Goal: Task Accomplishment & Management: Complete application form

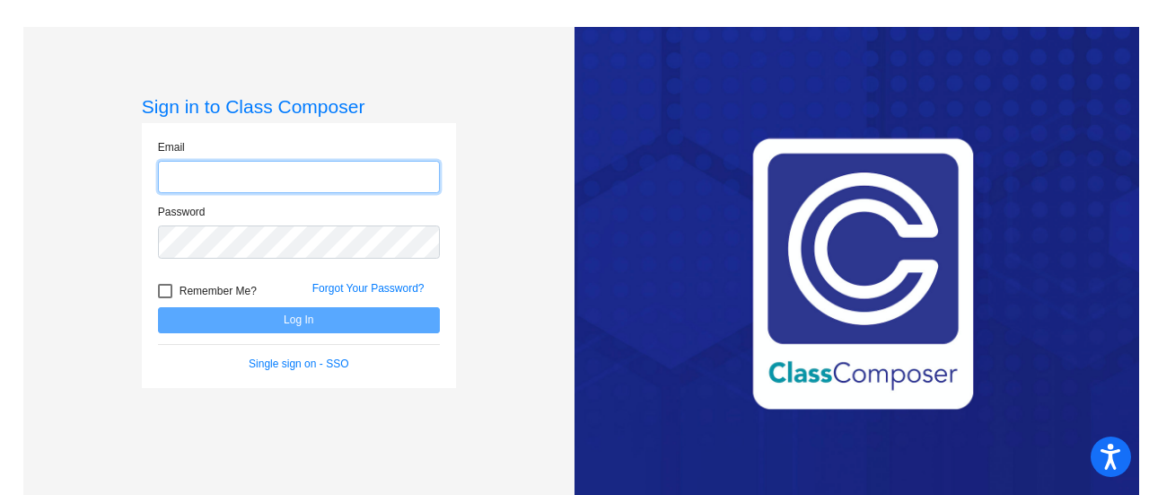
type input "[EMAIL_ADDRESS][DOMAIN_NAME]"
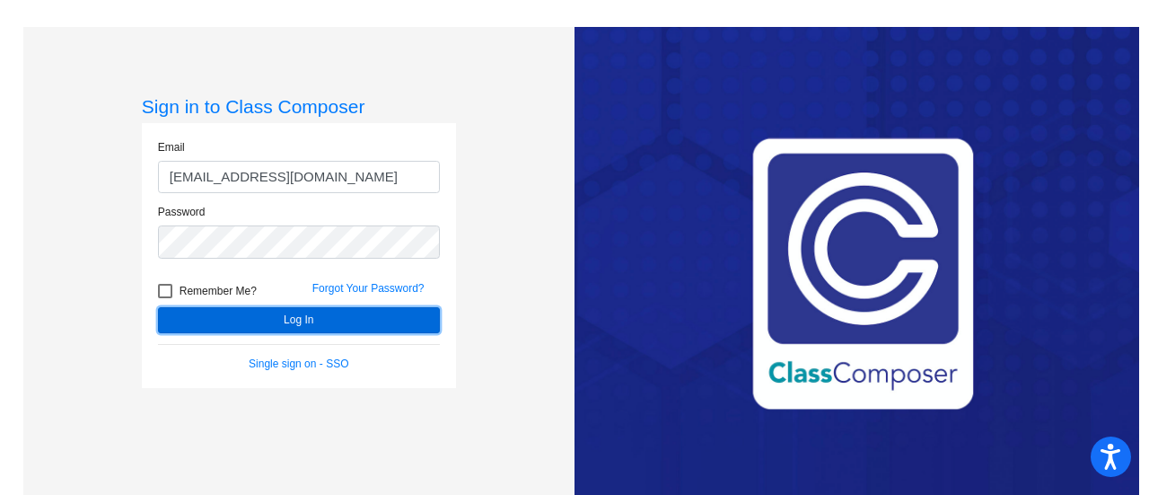
click at [284, 323] on button "Log In" at bounding box center [299, 320] width 282 height 26
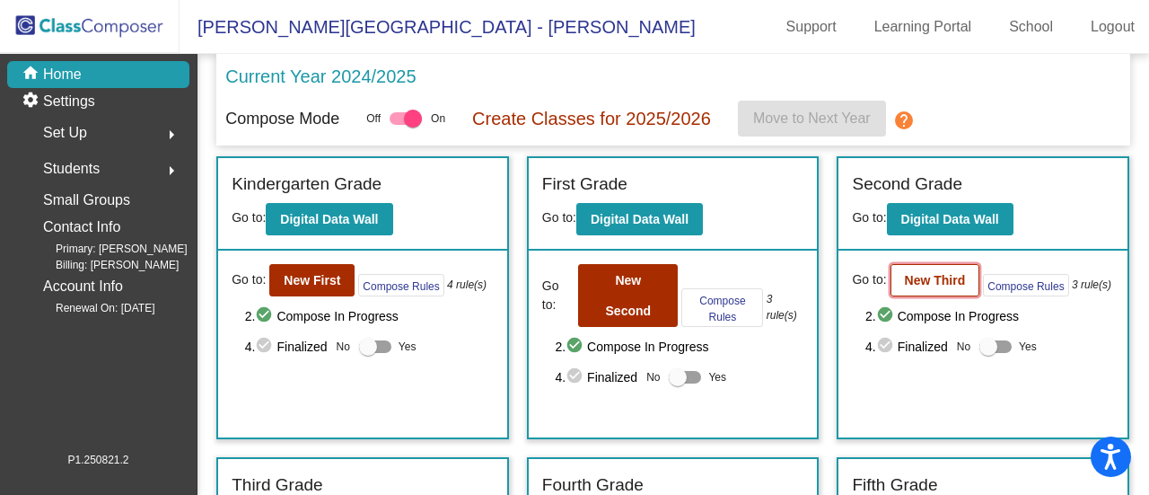
click at [938, 275] on b "New Third" at bounding box center [935, 280] width 61 height 14
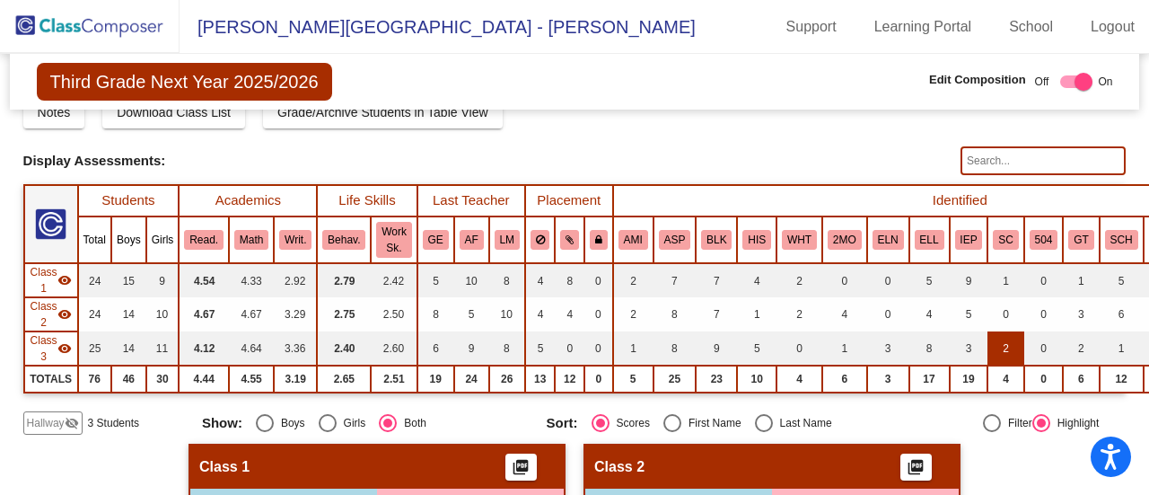
scroll to position [66, 0]
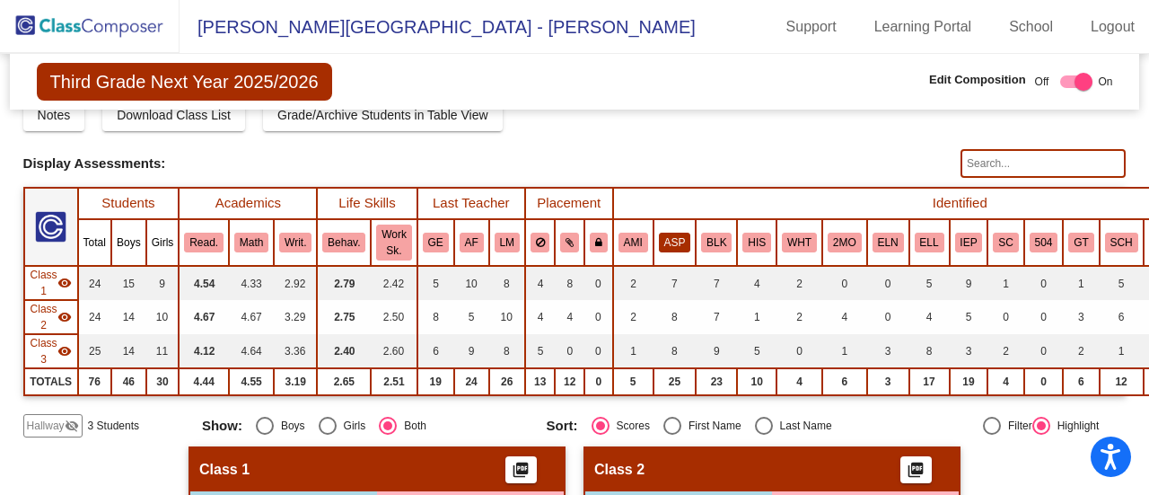
click at [663, 239] on button "ASP" at bounding box center [675, 242] width 32 height 20
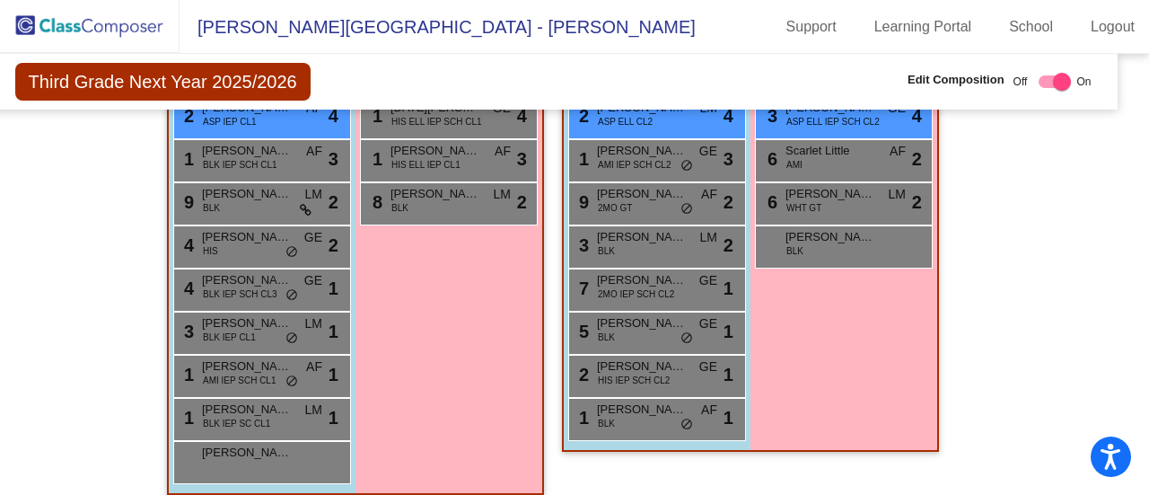
scroll to position [761, 22]
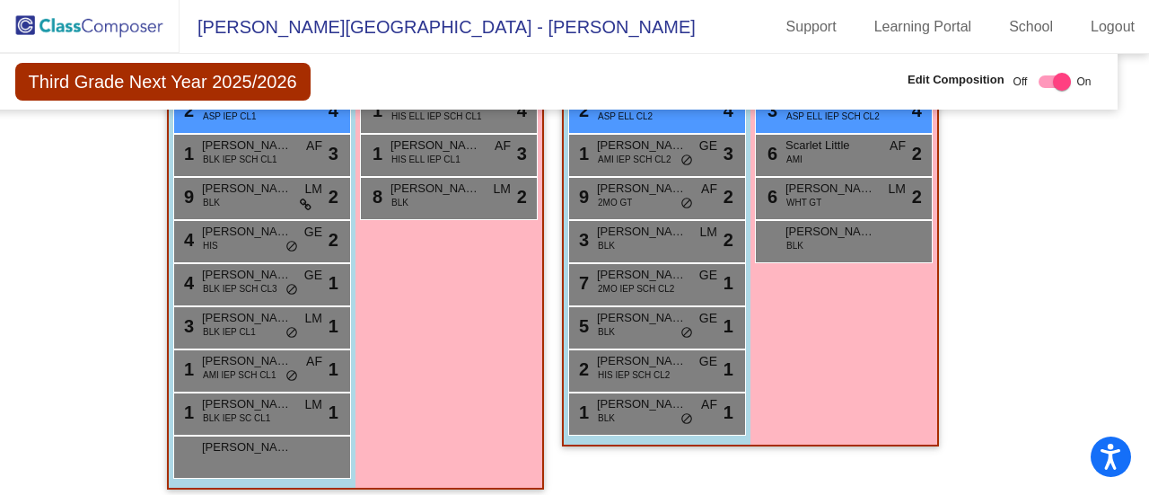
click at [734, 360] on div "2 [PERSON_NAME] HIS IEP SCH CL2 GE lock do_not_disturb_alt 1" at bounding box center [654, 368] width 171 height 37
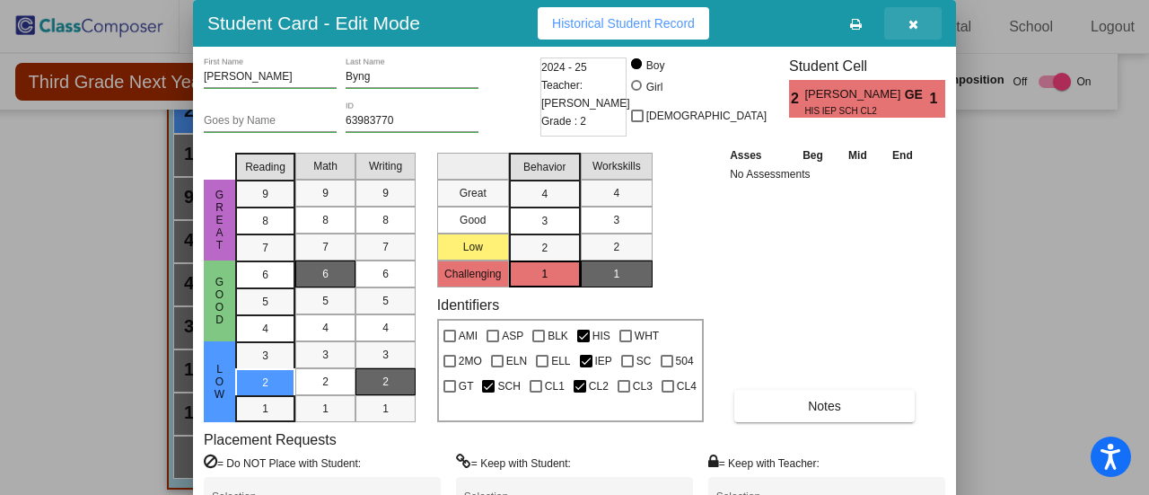
click at [910, 23] on icon "button" at bounding box center [913, 24] width 10 height 13
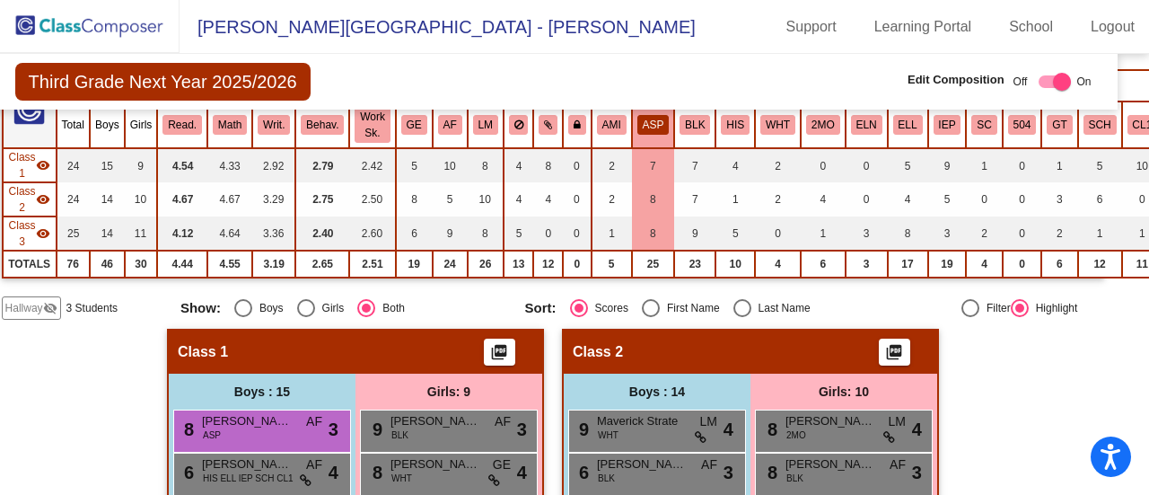
scroll to position [176, 22]
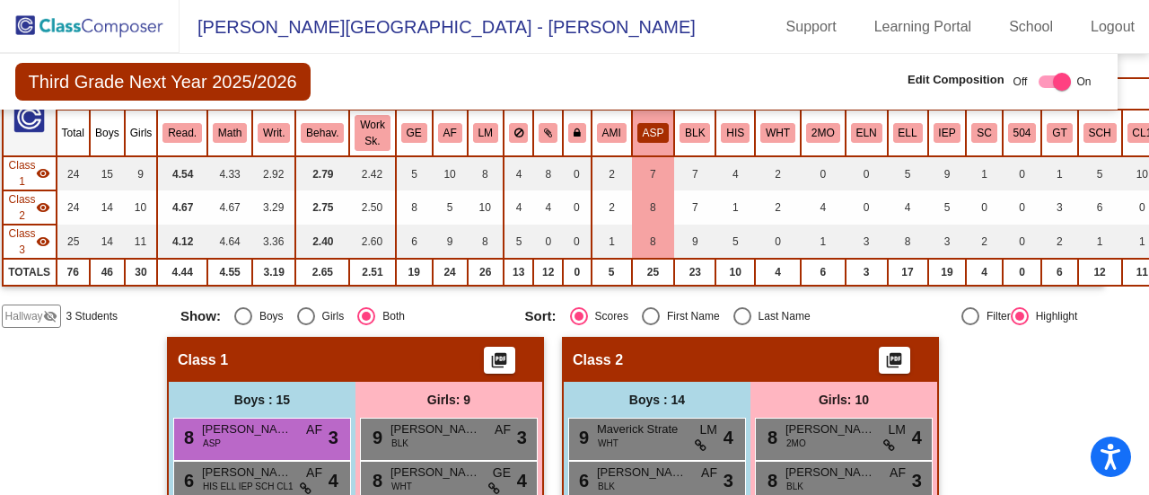
click at [16, 311] on span "Hallway" at bounding box center [24, 316] width 38 height 16
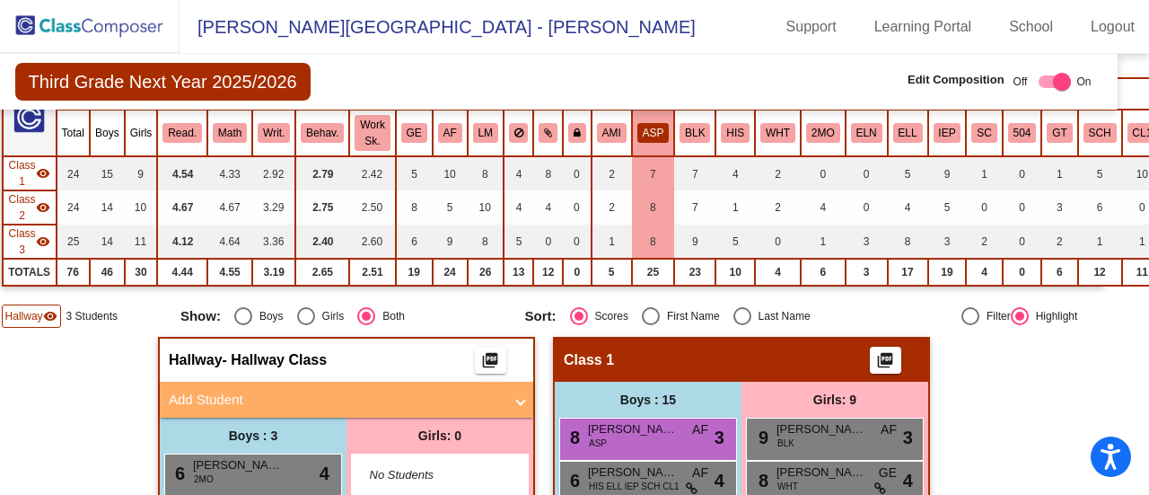
click at [247, 398] on mat-panel-title "Add Student" at bounding box center [336, 400] width 334 height 21
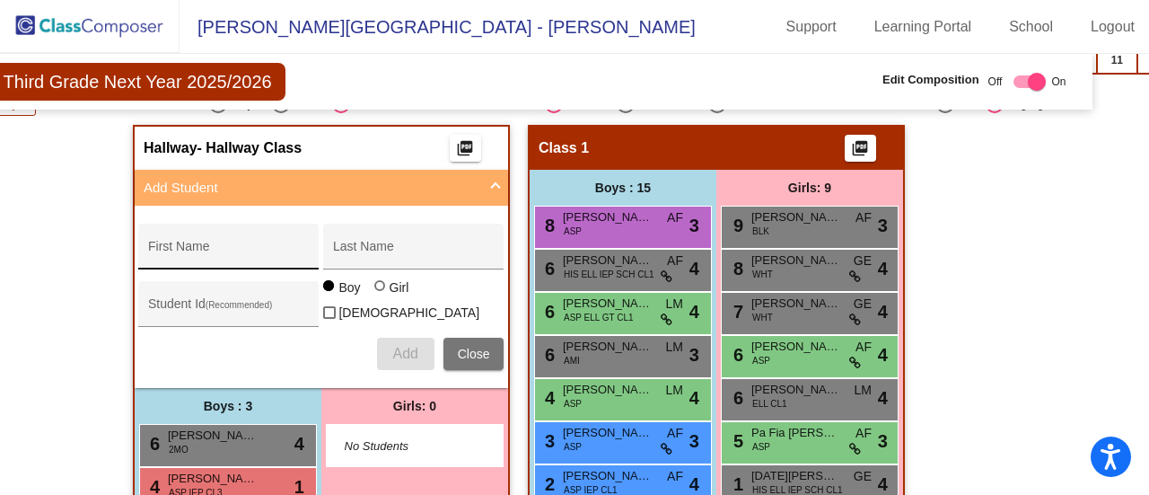
scroll to position [391, 48]
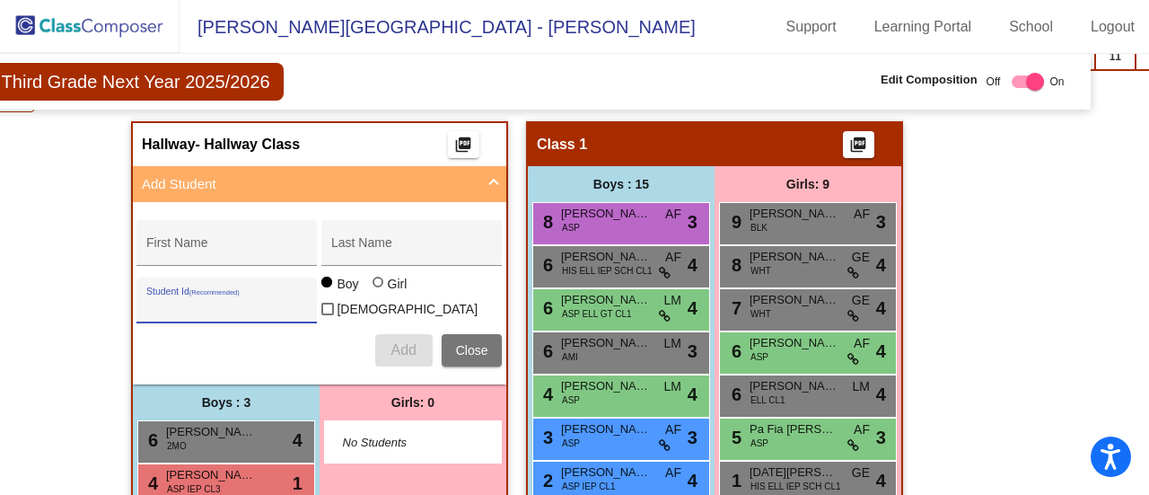
click at [228, 303] on input "Student Id (Recommended)" at bounding box center [227, 307] width 162 height 14
paste input "63994096"
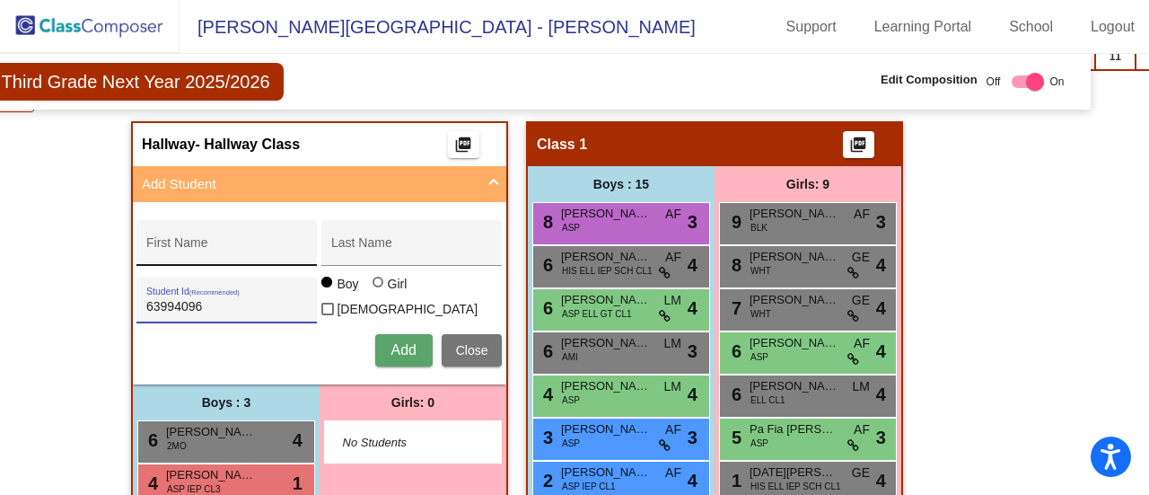
type input "63994096"
click at [220, 249] on input "First Name" at bounding box center [227, 249] width 162 height 14
paste input "Muajcoob"
type input "Muajcoob"
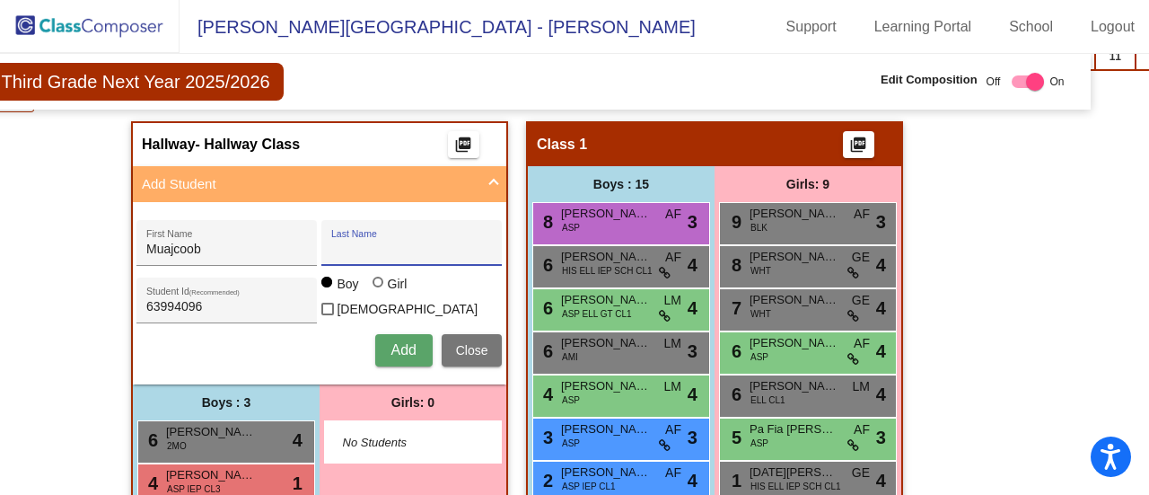
click at [395, 242] on input "Last Name" at bounding box center [412, 249] width 162 height 14
type input "[PERSON_NAME]"
click at [394, 342] on span "Add" at bounding box center [402, 349] width 25 height 15
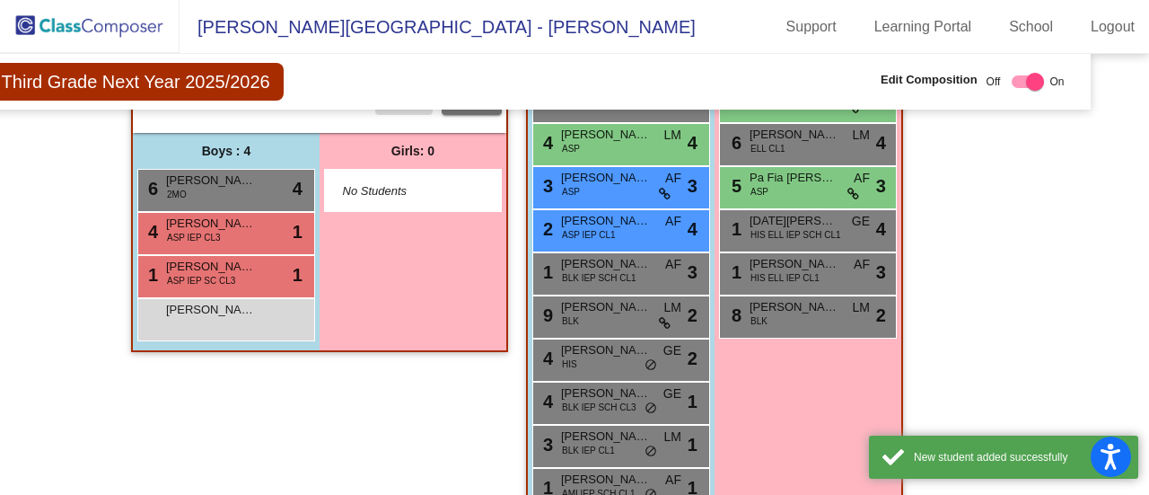
scroll to position [644, 48]
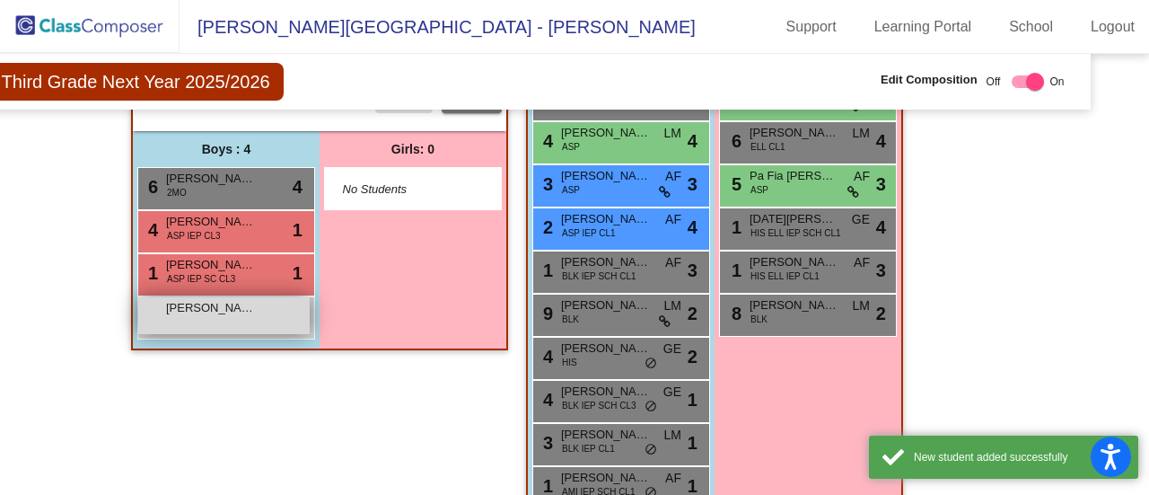
click at [223, 309] on span "[PERSON_NAME]" at bounding box center [211, 308] width 90 height 18
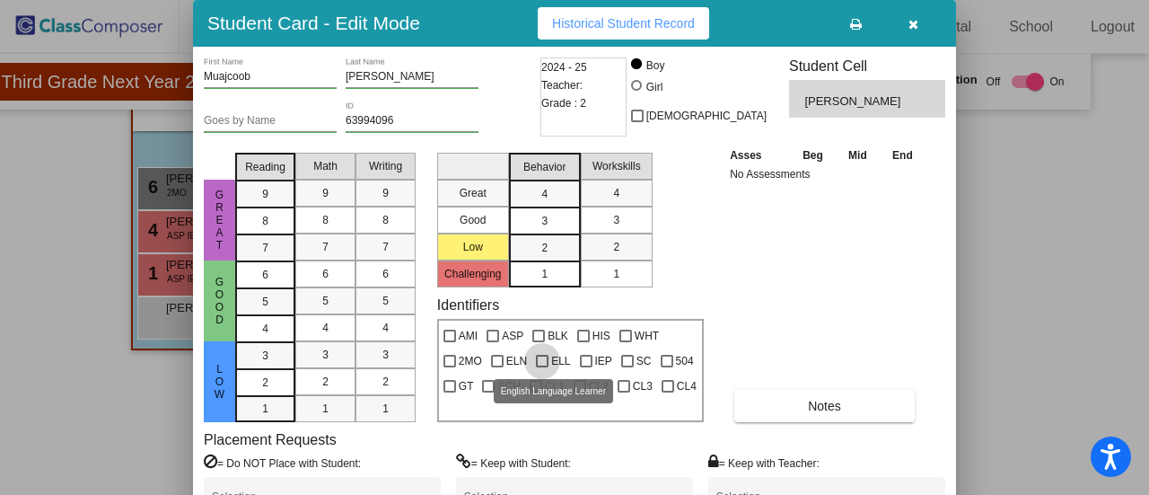
click at [538, 359] on div at bounding box center [542, 361] width 13 height 13
click at [541, 367] on input "ELL" at bounding box center [541, 367] width 1 height 1
checkbox input "true"
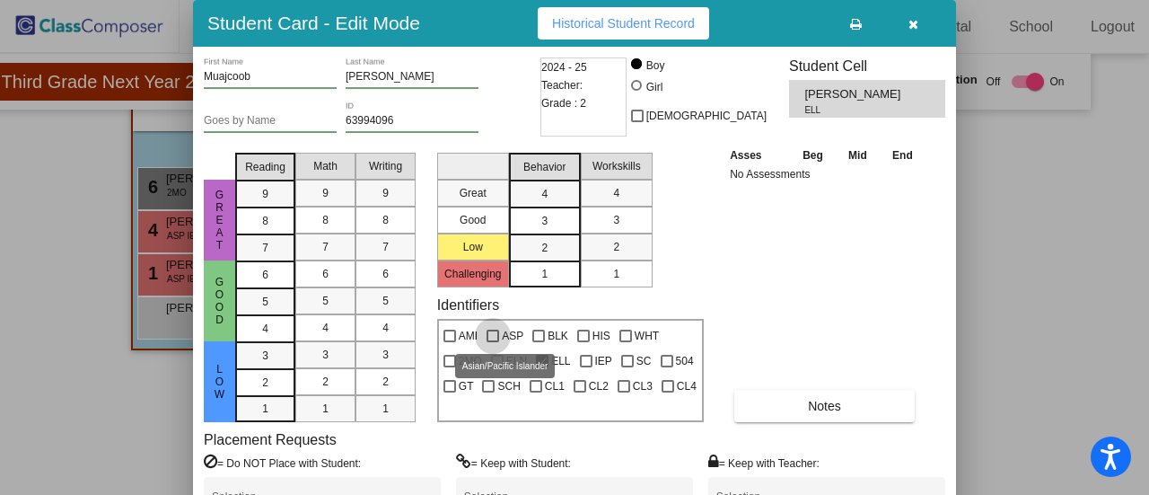
click at [489, 337] on div at bounding box center [492, 335] width 13 height 13
click at [492, 342] on input "ASP" at bounding box center [492, 342] width 1 height 1
checkbox input "true"
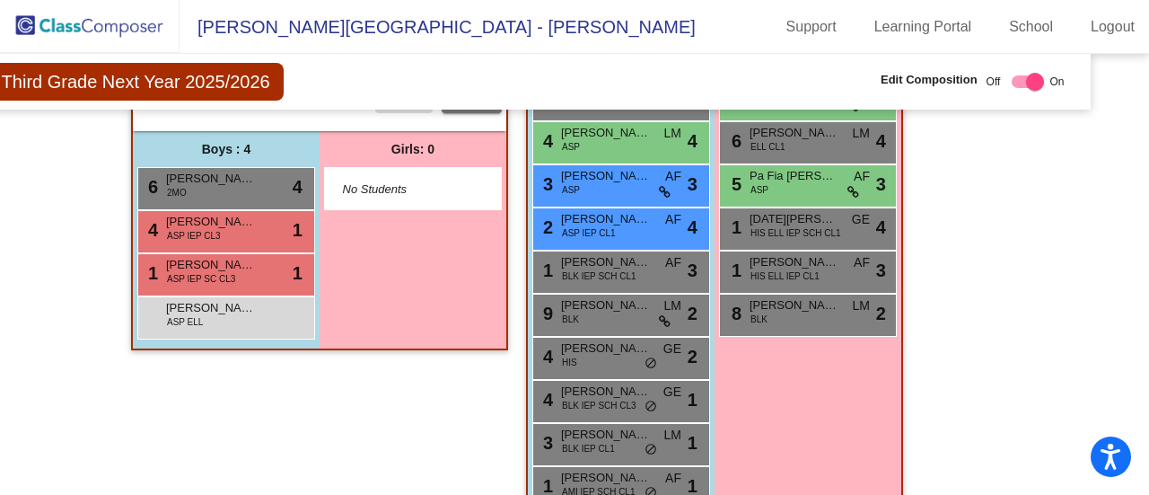
click at [400, 385] on div "Hallway - Hallway Class picture_as_pdf Add Student First Name Last Name Student…" at bounding box center [319, 246] width 377 height 756
click at [396, 118] on div "First Name Last Name Student Id (Recommended) Boy Girl [DEMOGRAPHIC_DATA] Add C…" at bounding box center [319, 40] width 373 height 182
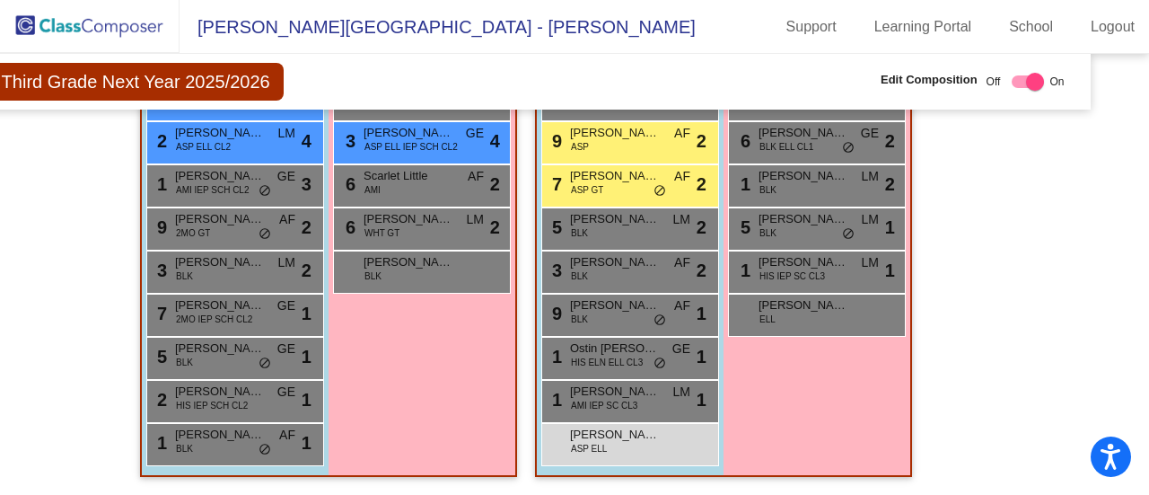
scroll to position [1493, 48]
click at [405, 258] on span "[PERSON_NAME]" at bounding box center [408, 262] width 90 height 18
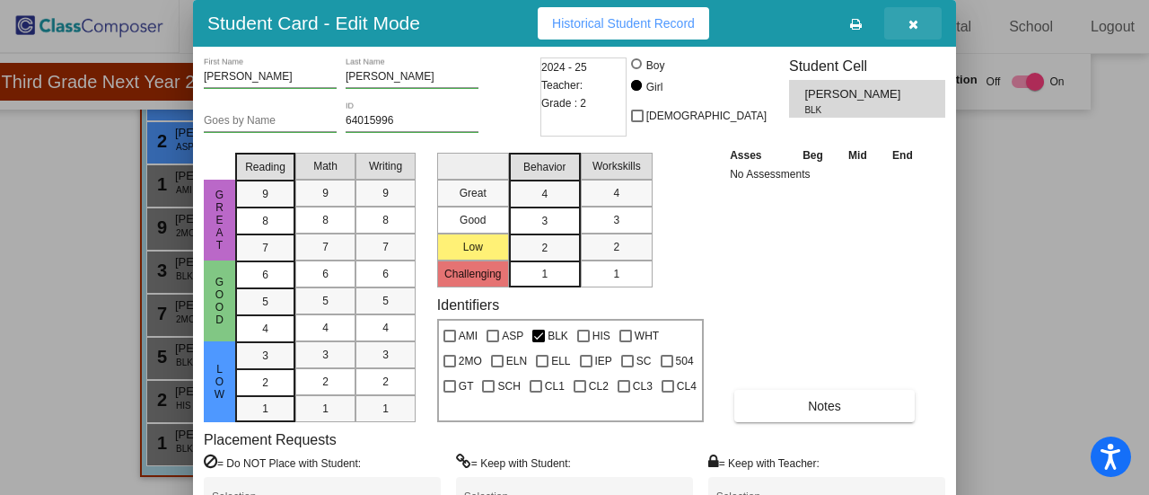
click at [923, 12] on button "button" at bounding box center [912, 23] width 57 height 32
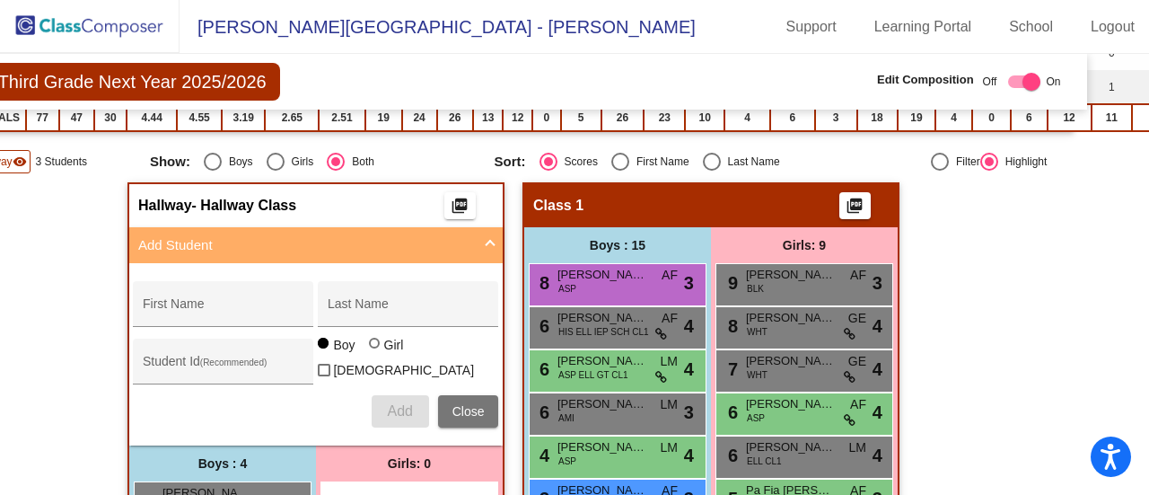
scroll to position [329, 52]
